Goal: Task Accomplishment & Management: Complete application form

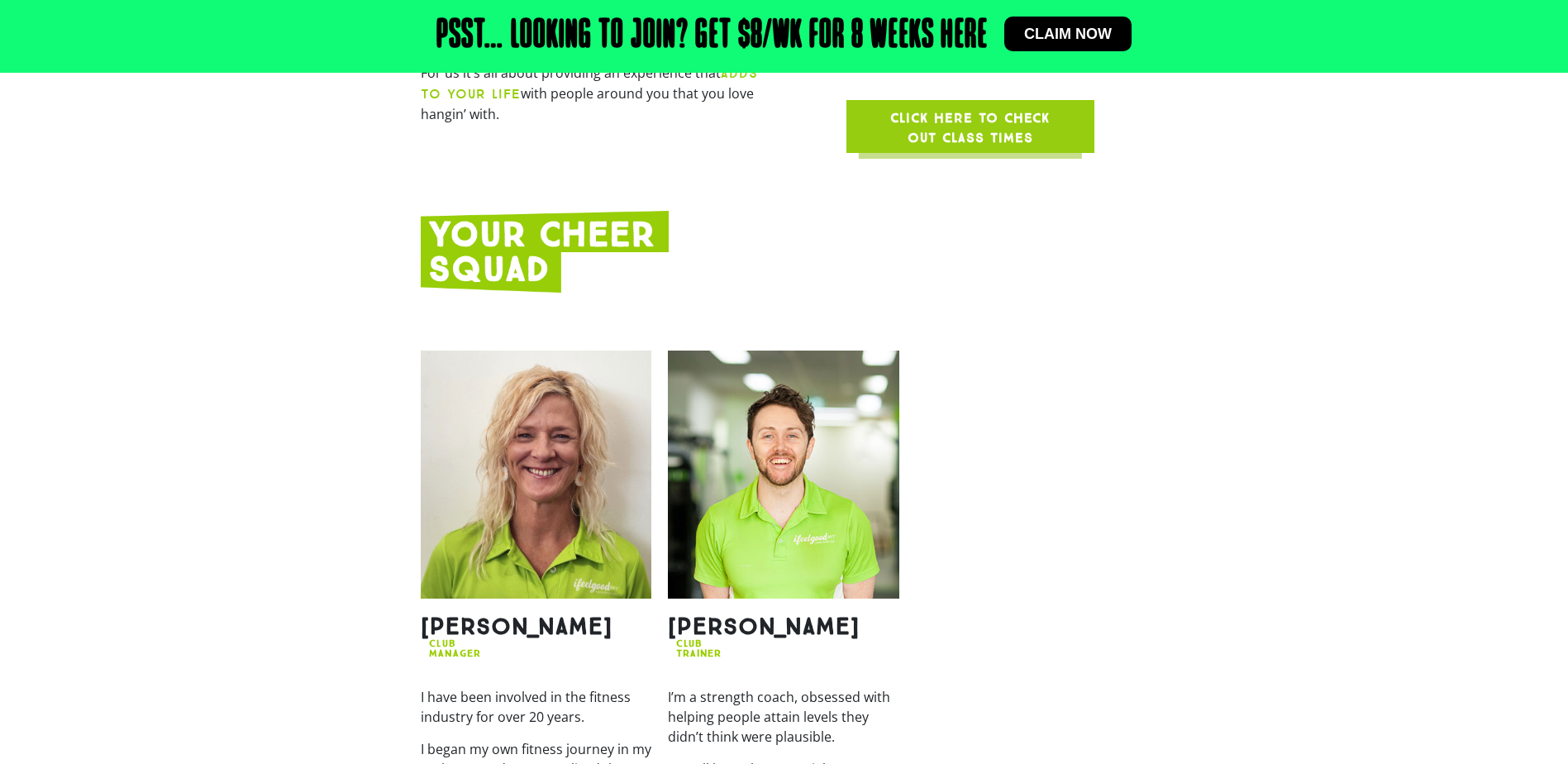
scroll to position [1570, 0]
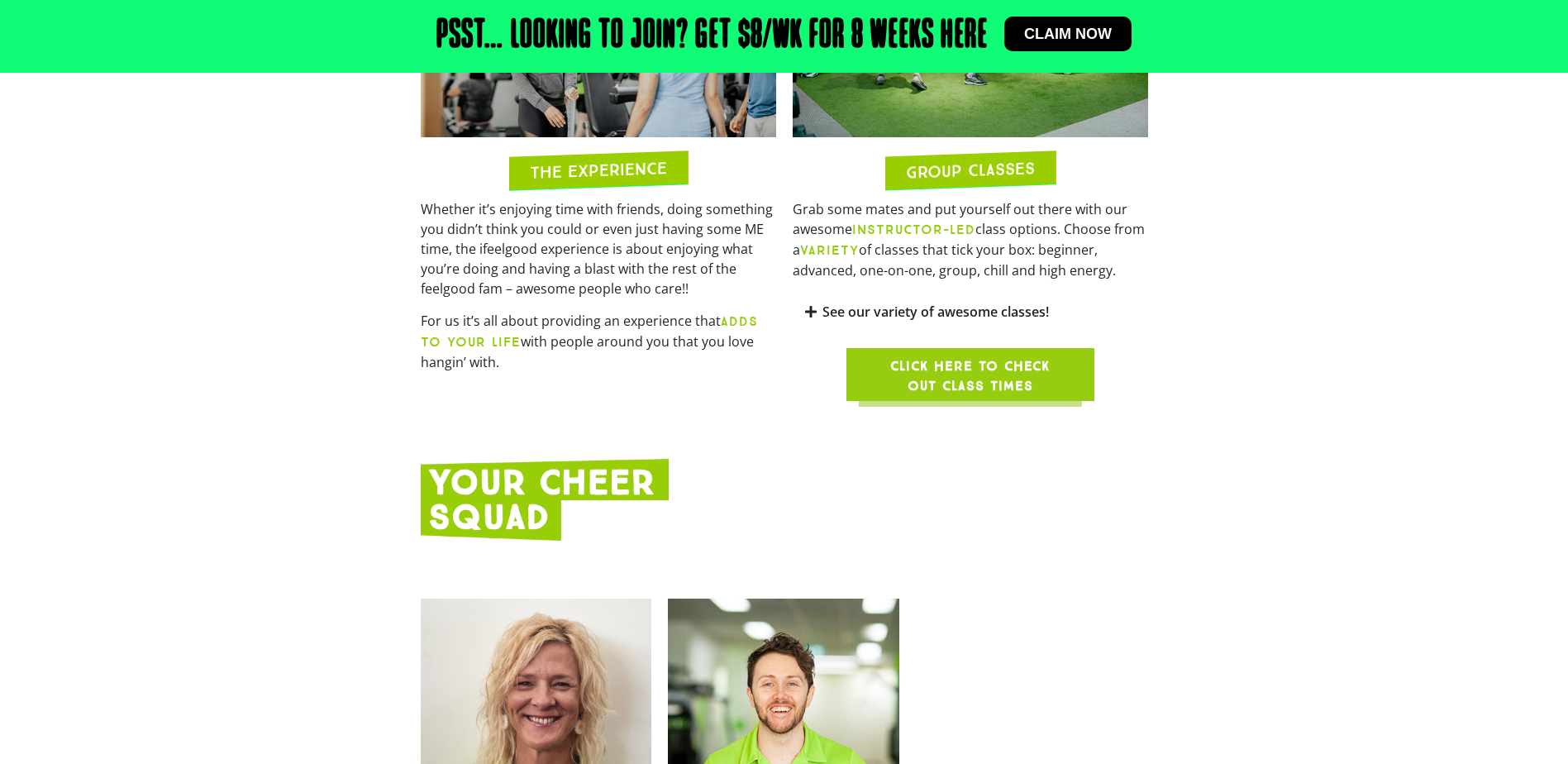
click at [998, 357] on span "Click here to check out class times" at bounding box center [970, 376] width 169 height 40
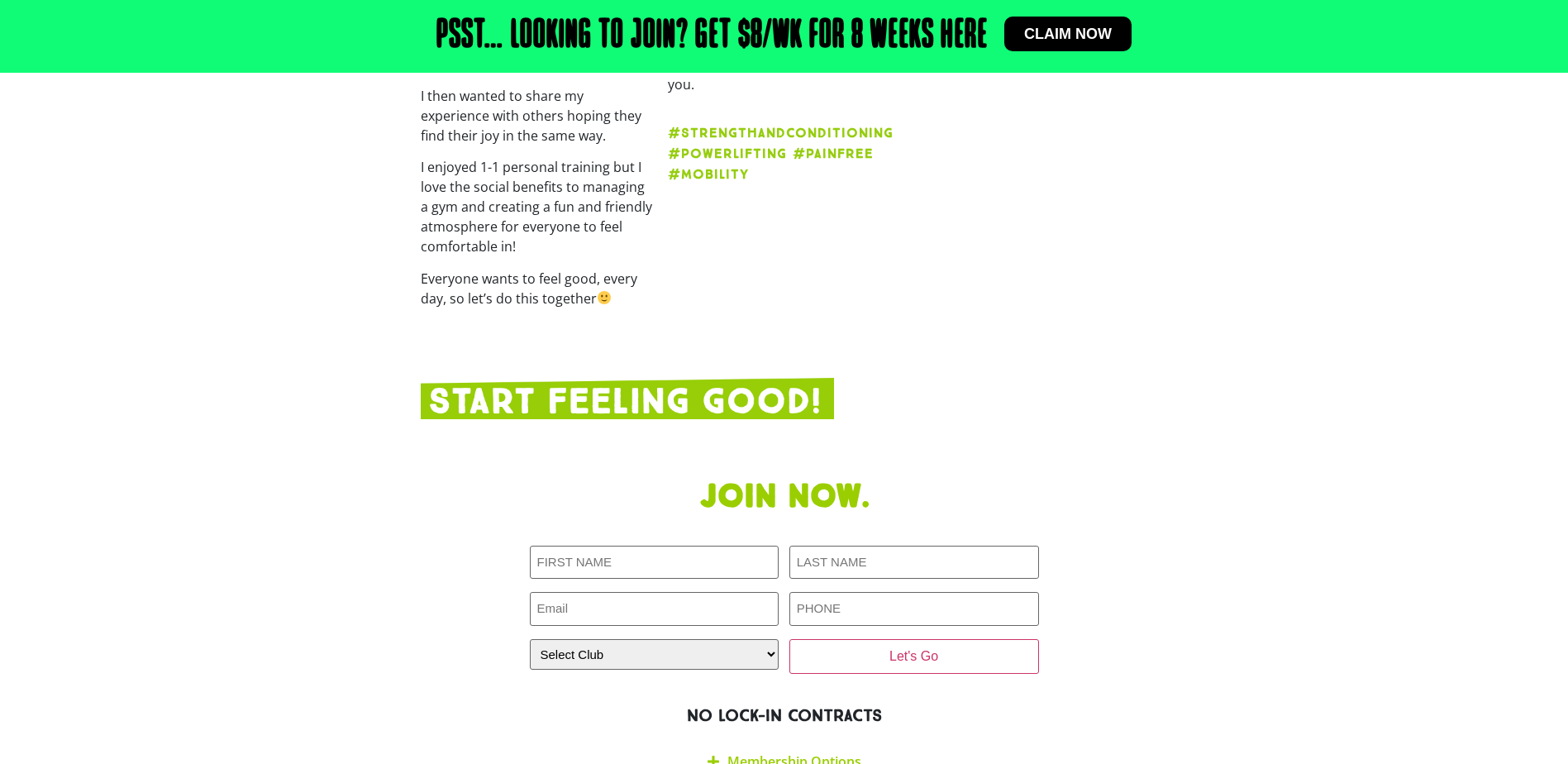
scroll to position [2893, 0]
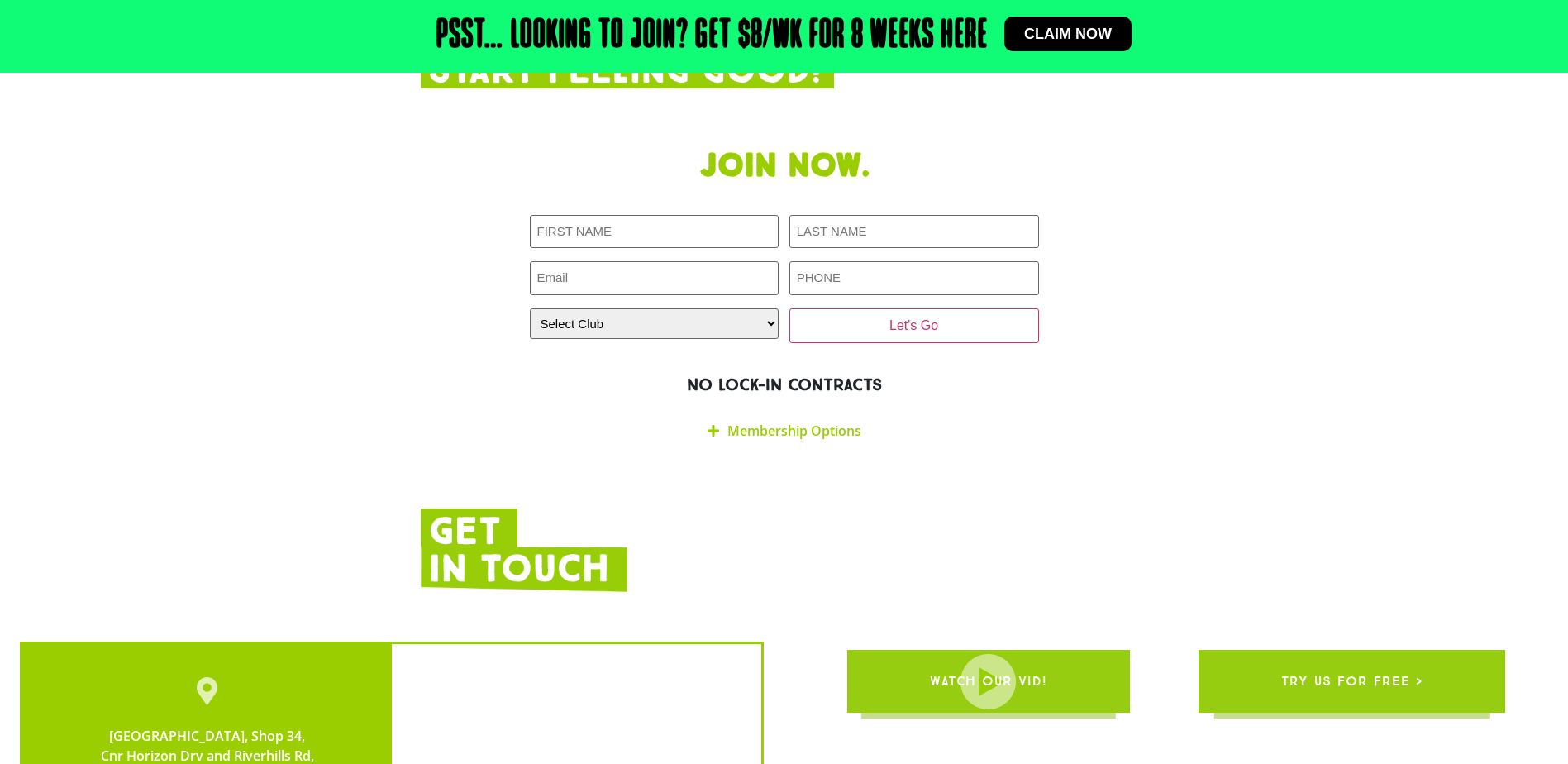
click at [854, 422] on link "Membership Options" at bounding box center [794, 430] width 134 height 18
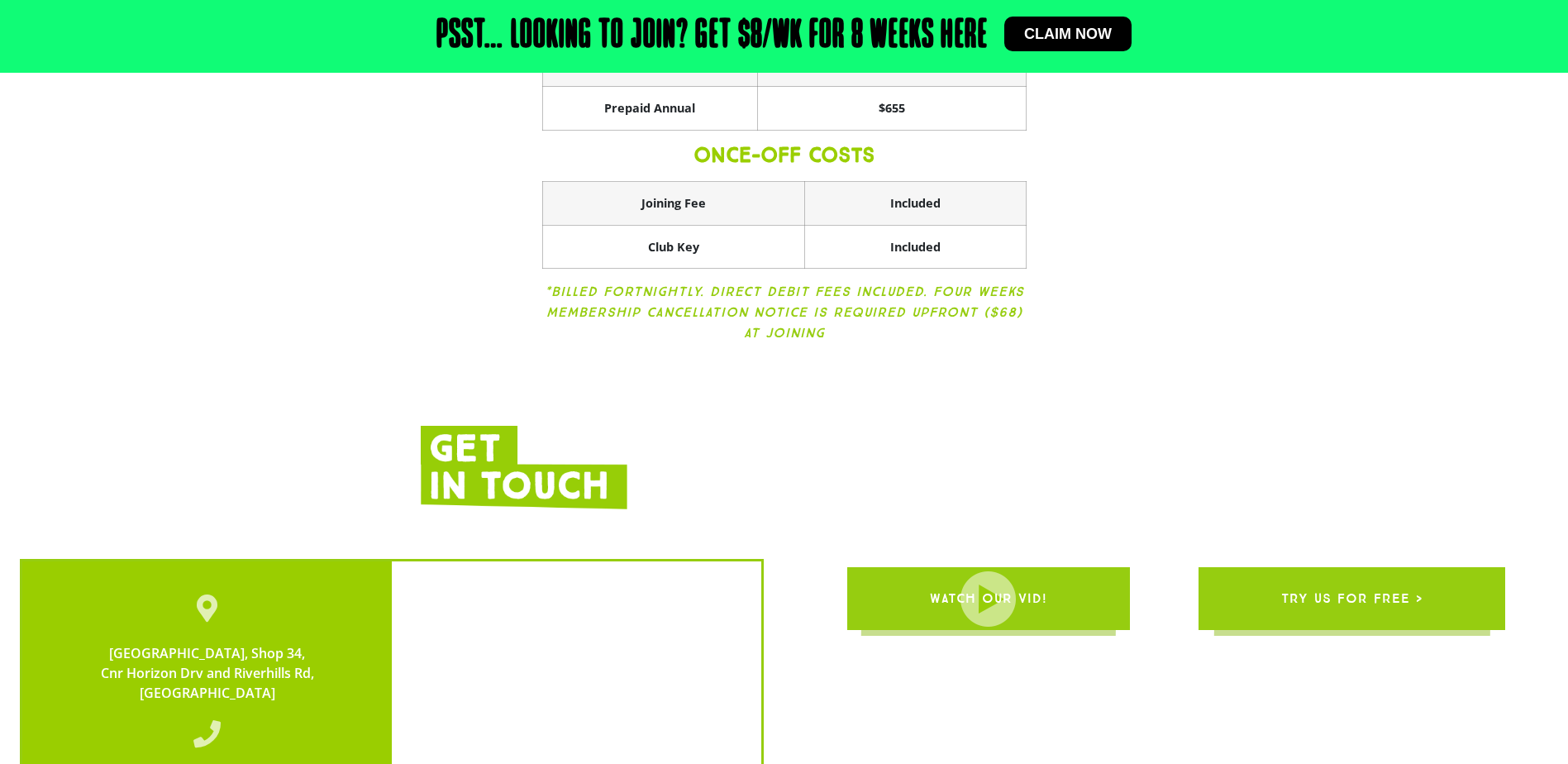
scroll to position [3440, 0]
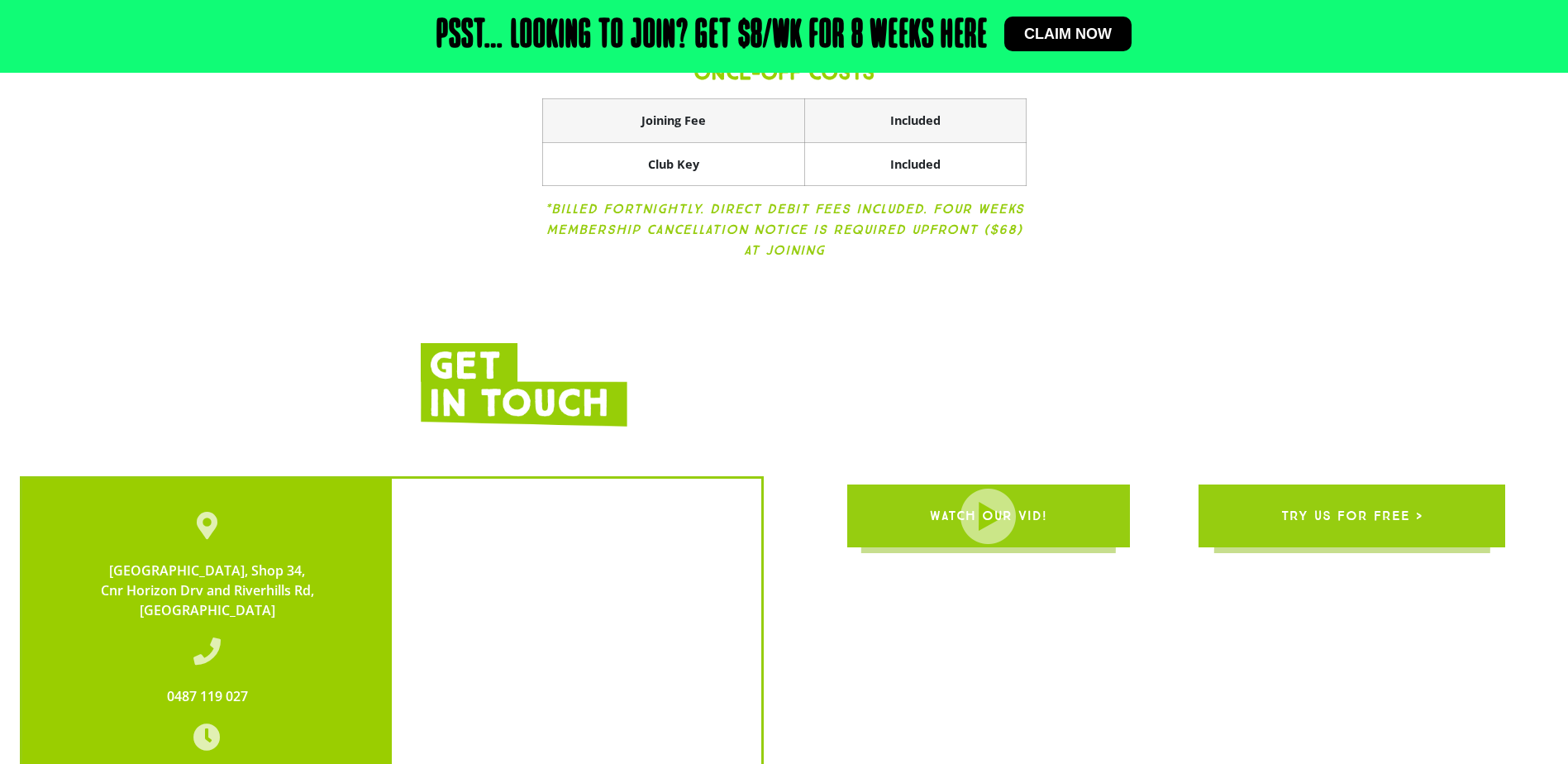
click at [1337, 492] on span "try us for free >" at bounding box center [1352, 515] width 142 height 46
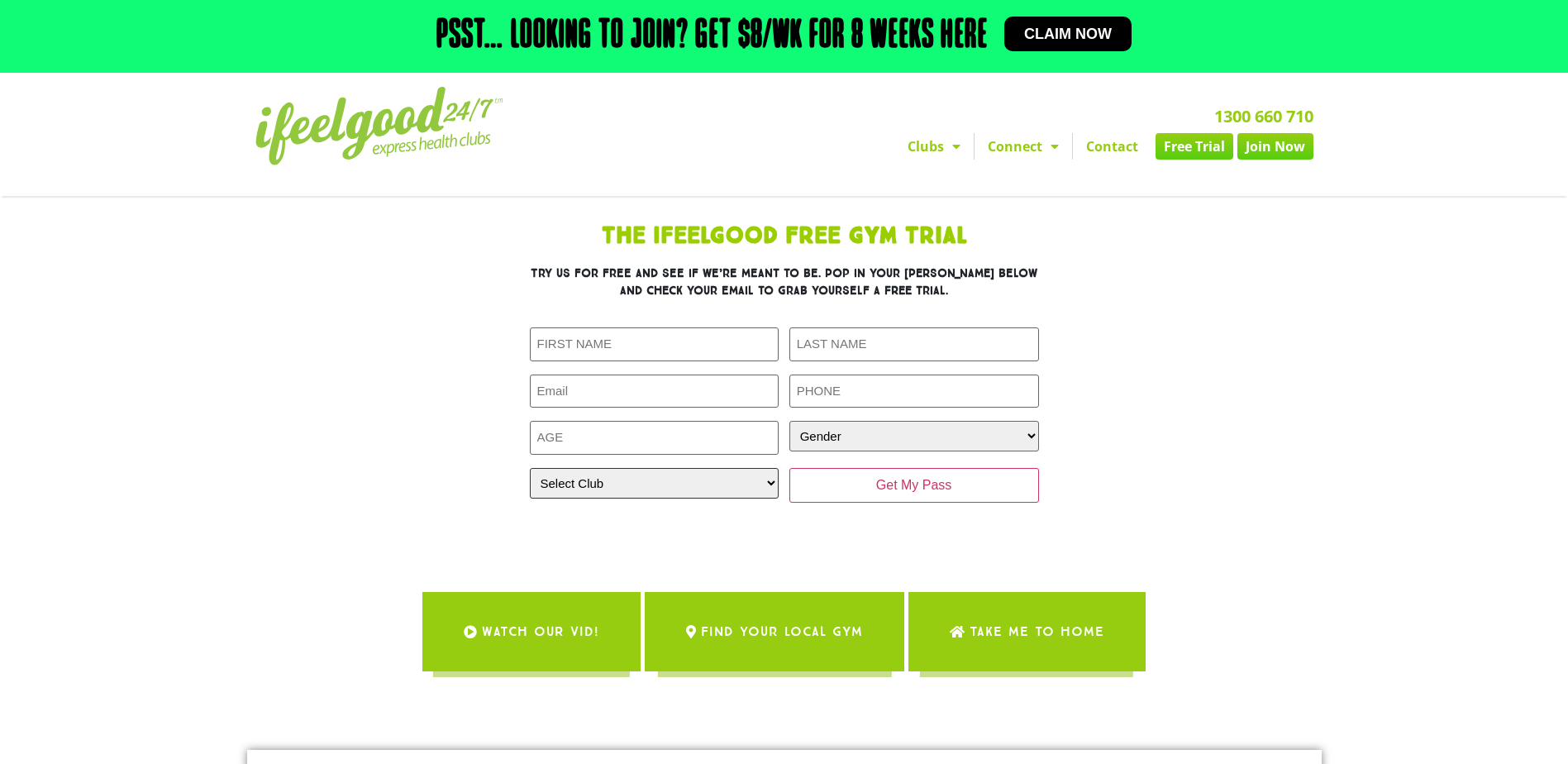
click at [686, 490] on select "Select Club [GEOGRAPHIC_DATA] [GEOGRAPHIC_DATA] [GEOGRAPHIC_DATA] [GEOGRAPHIC_D…" at bounding box center [655, 483] width 250 height 30
select select "[GEOGRAPHIC_DATA]"
click at [530, 468] on select "Select Club [GEOGRAPHIC_DATA] [GEOGRAPHIC_DATA] [GEOGRAPHIC_DATA] [GEOGRAPHIC_D…" at bounding box center [655, 483] width 250 height 30
click at [679, 344] on input "First Name (Required)" at bounding box center [655, 344] width 250 height 34
type input "[PERSON_NAME]"
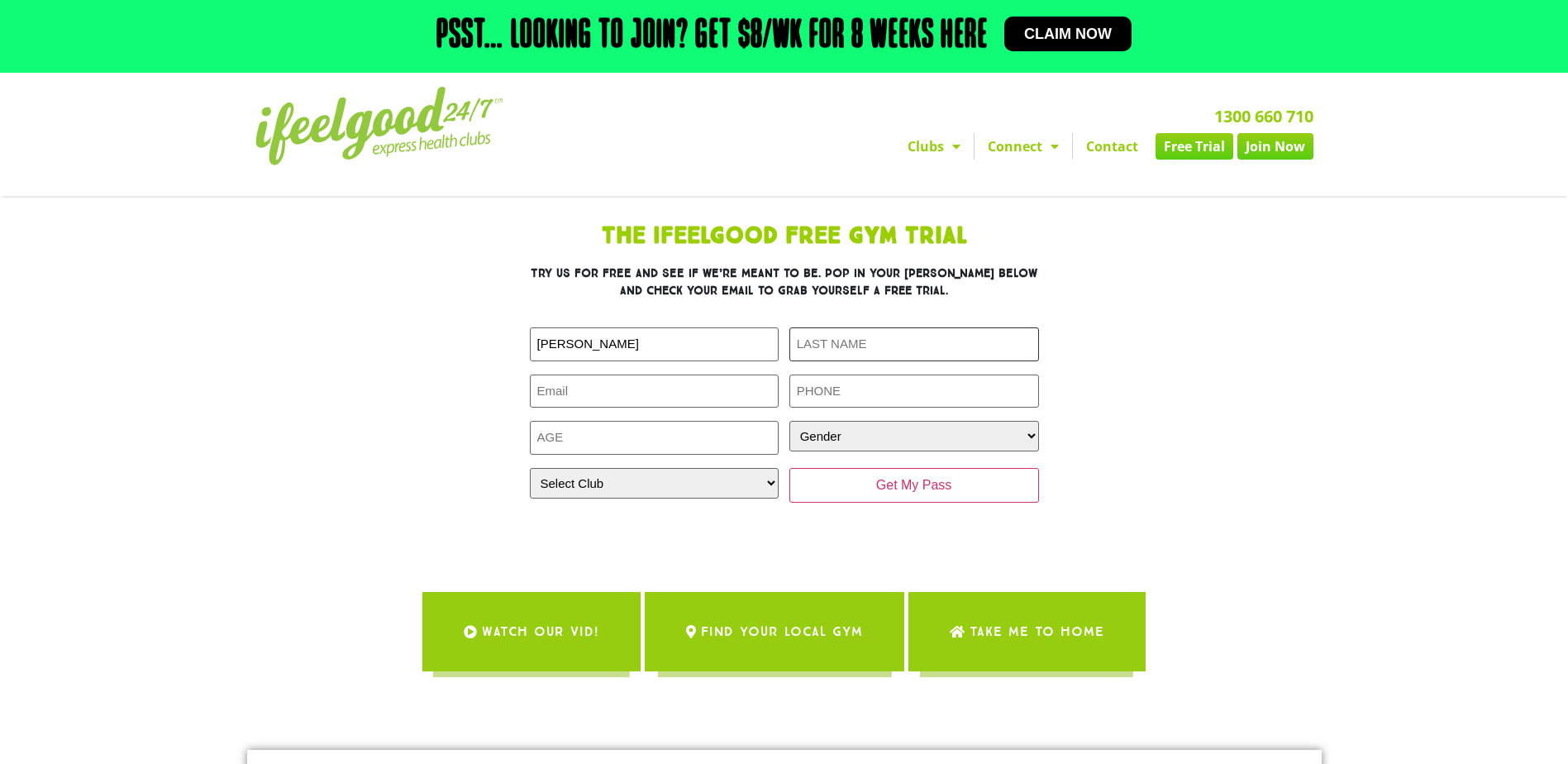
type input "[PERSON_NAME]"
type input "[EMAIL_ADDRESS][DOMAIN_NAME]"
type input "0409537462"
drag, startPoint x: 919, startPoint y: 337, endPoint x: 774, endPoint y: 335, distance: 145.0
click at [774, 335] on div "First Name (Required) [PERSON_NAME] Last Name (Required) [PERSON_NAME] Email (R…" at bounding box center [785, 415] width 509 height 175
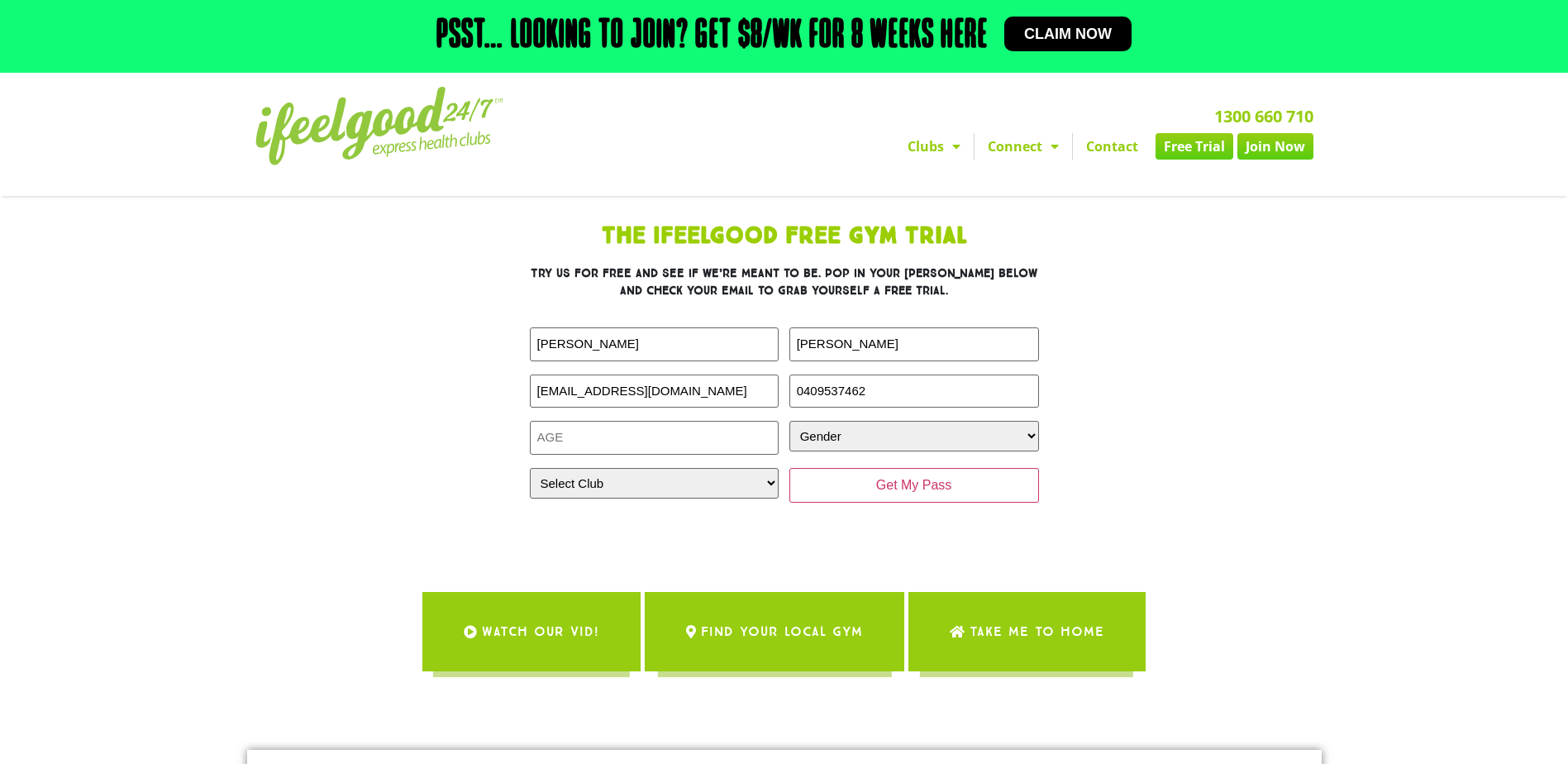
click at [1226, 329] on section "The IfeelGood Free Gym Trial Try us for free and see if we’re meant to be. Pop …" at bounding box center [784, 379] width 942 height 325
click at [700, 437] on input "Age (Required)" at bounding box center [655, 438] width 250 height 34
type input "50"
click at [835, 440] on select "Gender [DEMOGRAPHIC_DATA] [DEMOGRAPHIC_DATA]" at bounding box center [914, 436] width 250 height 30
select select "[DEMOGRAPHIC_DATA]"
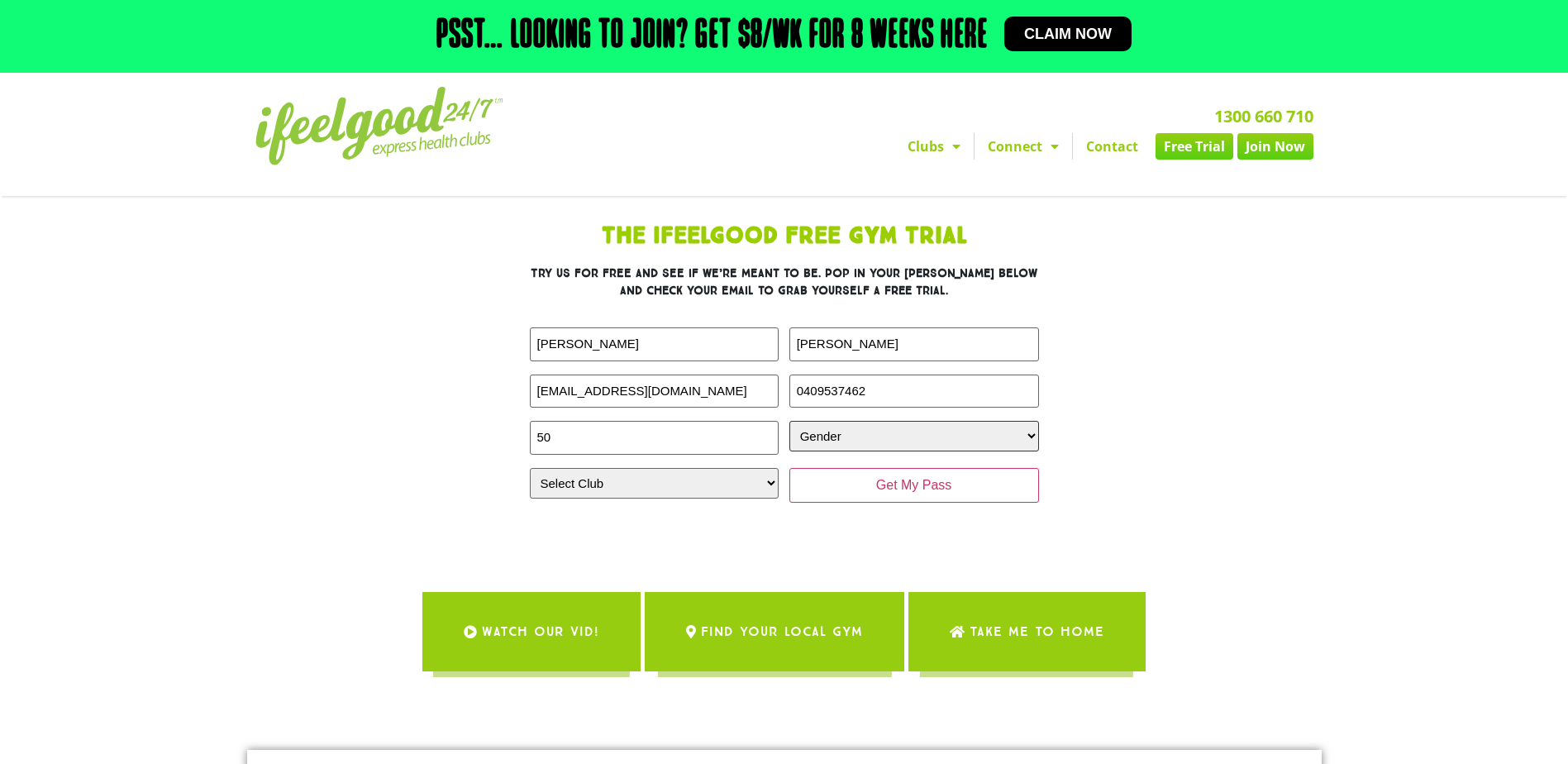
click at [790, 421] on select "Gender [DEMOGRAPHIC_DATA] [DEMOGRAPHIC_DATA]" at bounding box center [914, 436] width 250 height 30
click at [869, 482] on input "Get My Pass" at bounding box center [914, 485] width 250 height 35
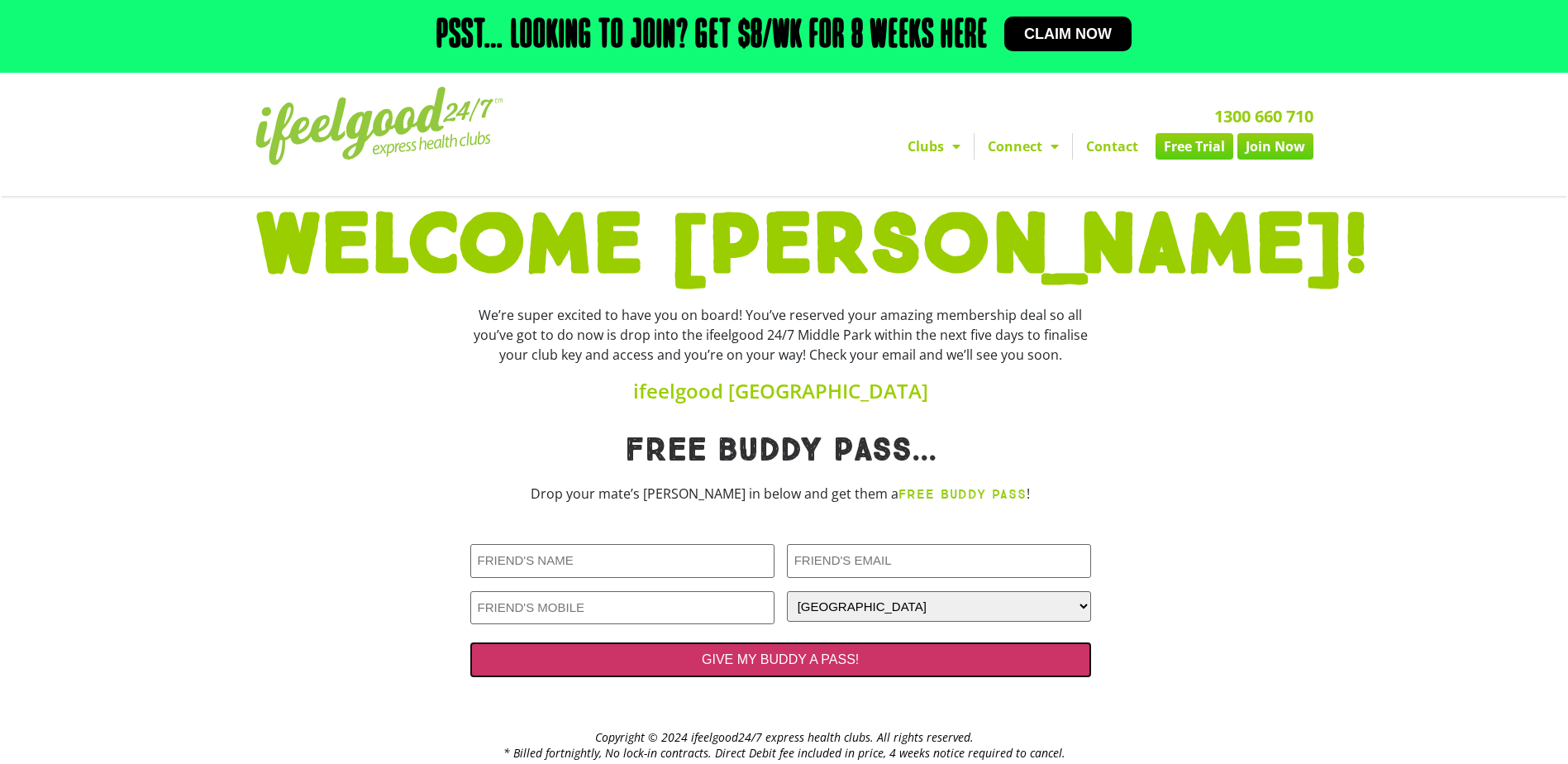
click at [818, 655] on input "GIVE MY BUDDY A PASS!" at bounding box center [781, 659] width 621 height 35
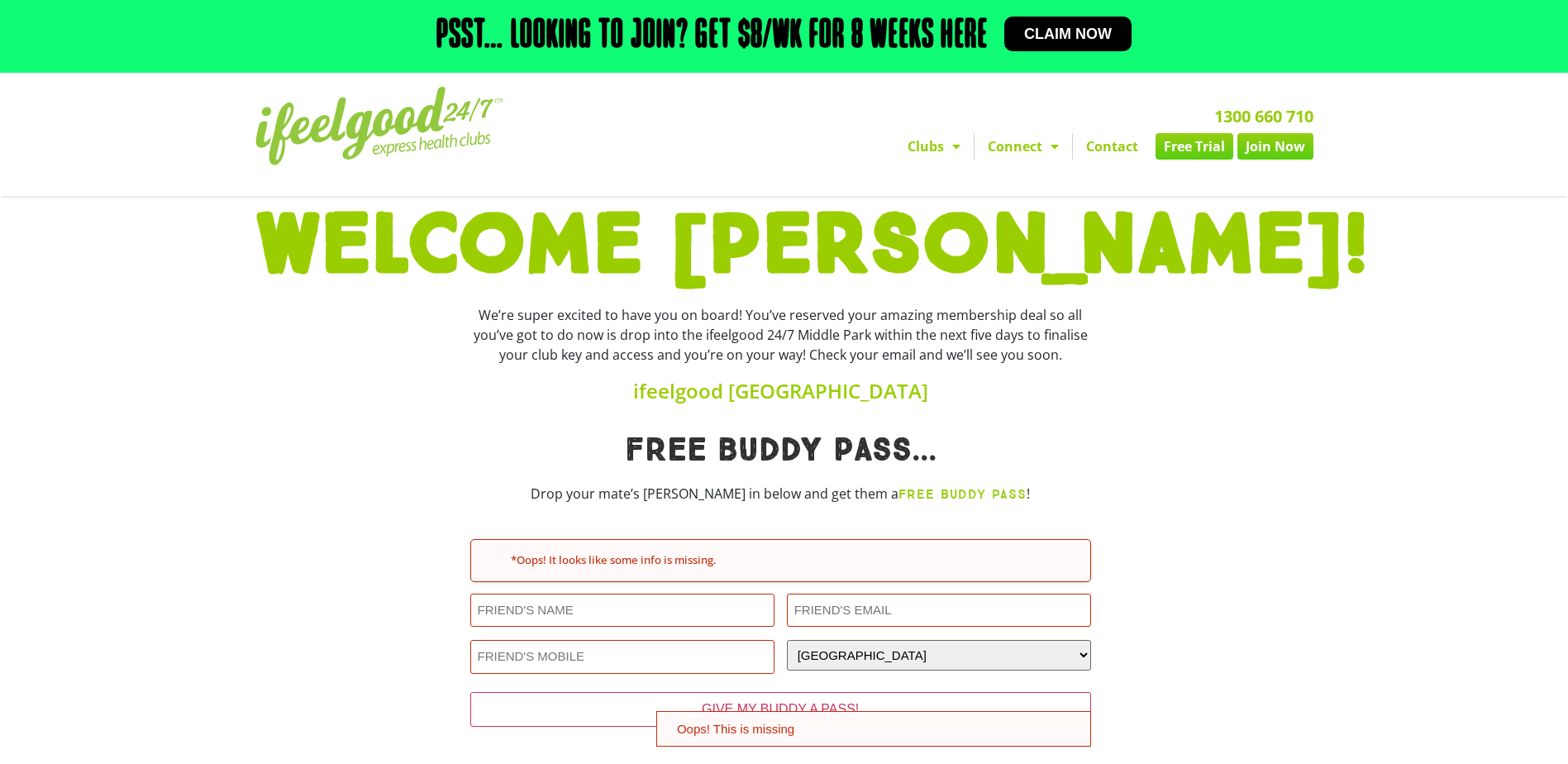
scroll to position [93, 0]
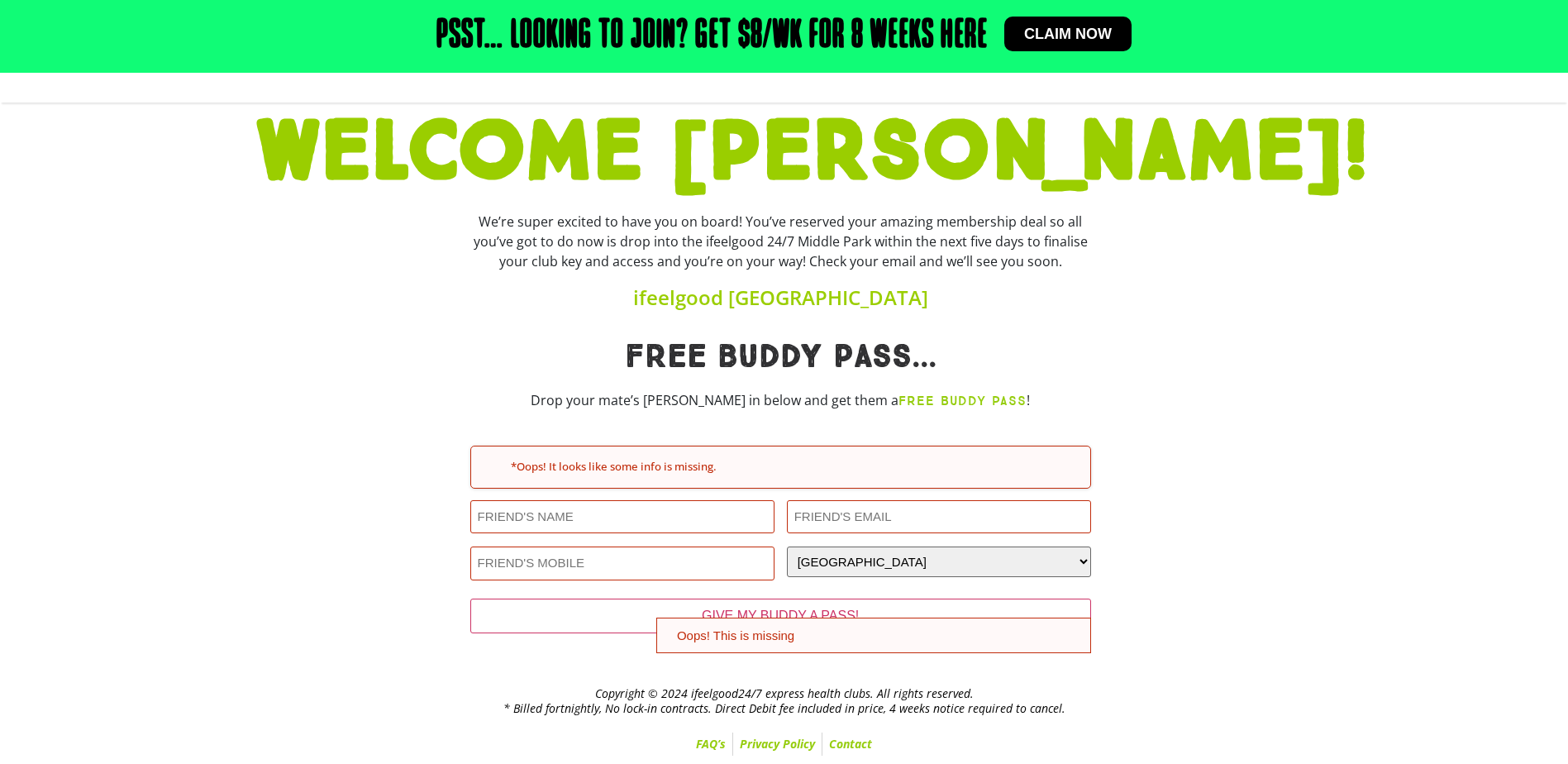
click at [1393, 573] on section "Free Buddy pass... Drop your mate’s deets in below and get them a FREE BUDDY PA…" at bounding box center [784, 496] width 1568 height 329
drag, startPoint x: 1333, startPoint y: 191, endPoint x: 1365, endPoint y: 125, distance: 73.3
click at [1333, 191] on section "WELCOME Keshna!" at bounding box center [784, 153] width 1568 height 101
